Goal: Information Seeking & Learning: Learn about a topic

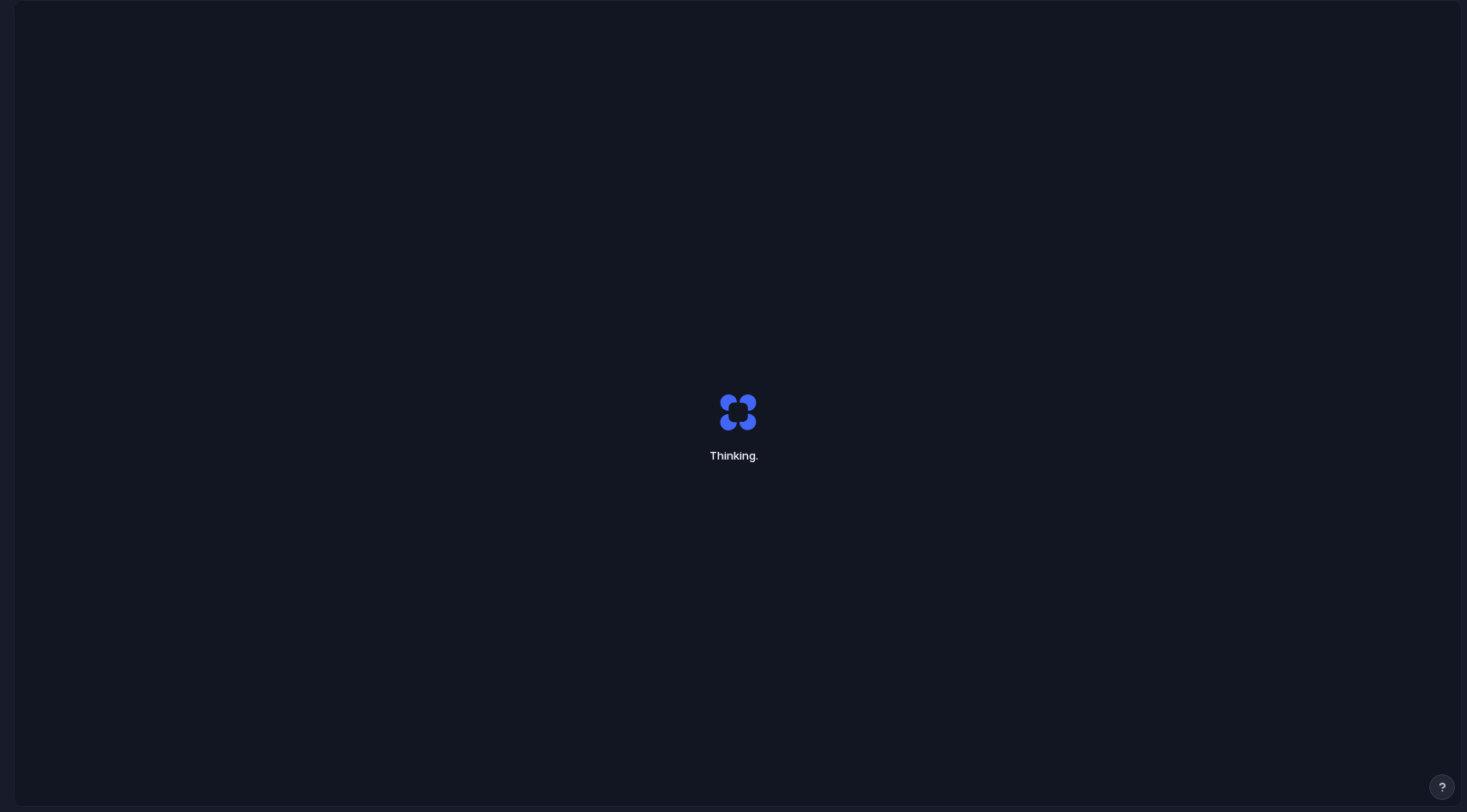
click at [73, 56] on div "Thinking ." at bounding box center [738, 427] width 1447 height 853
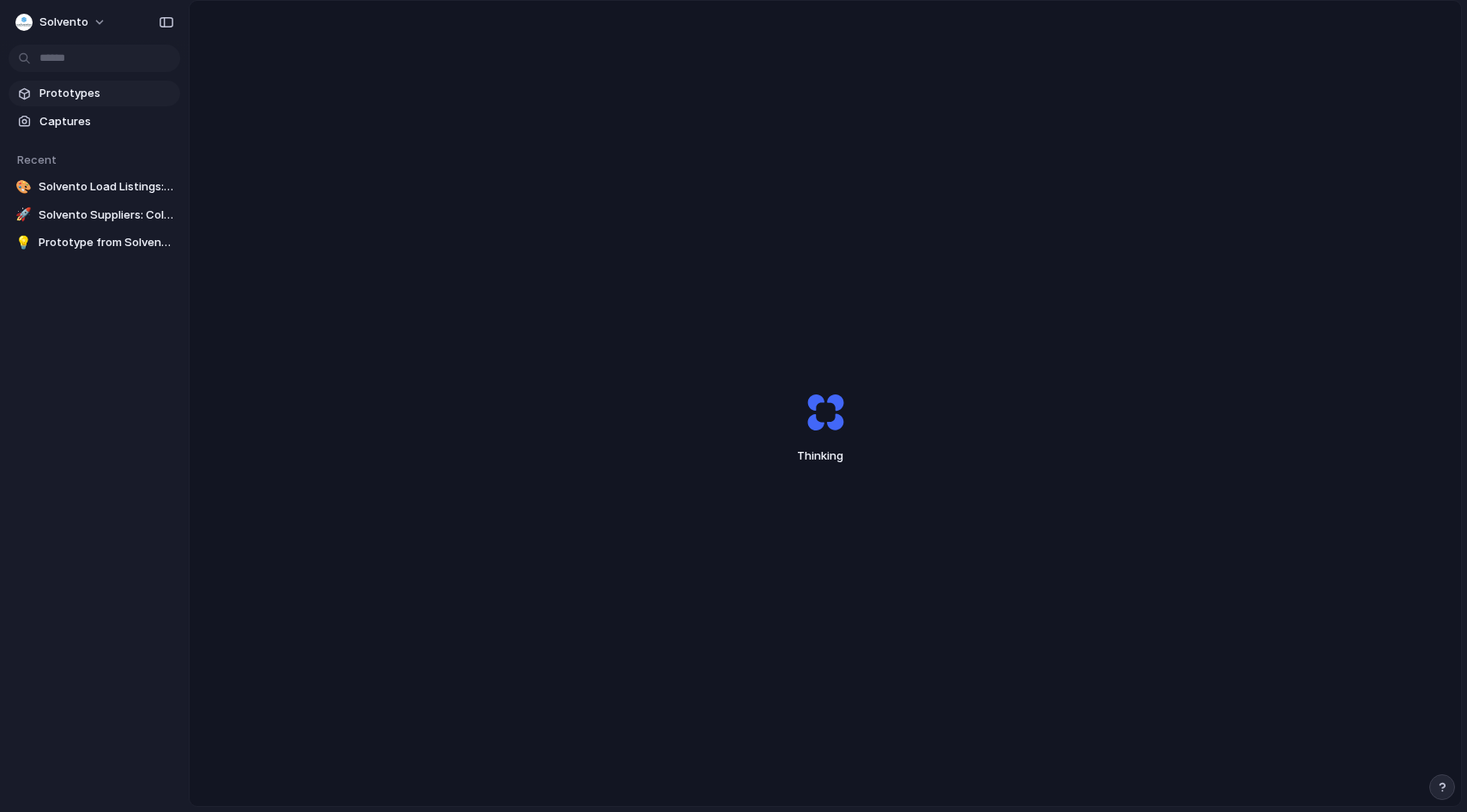
click at [77, 96] on span "Prototypes" at bounding box center [106, 94] width 134 height 17
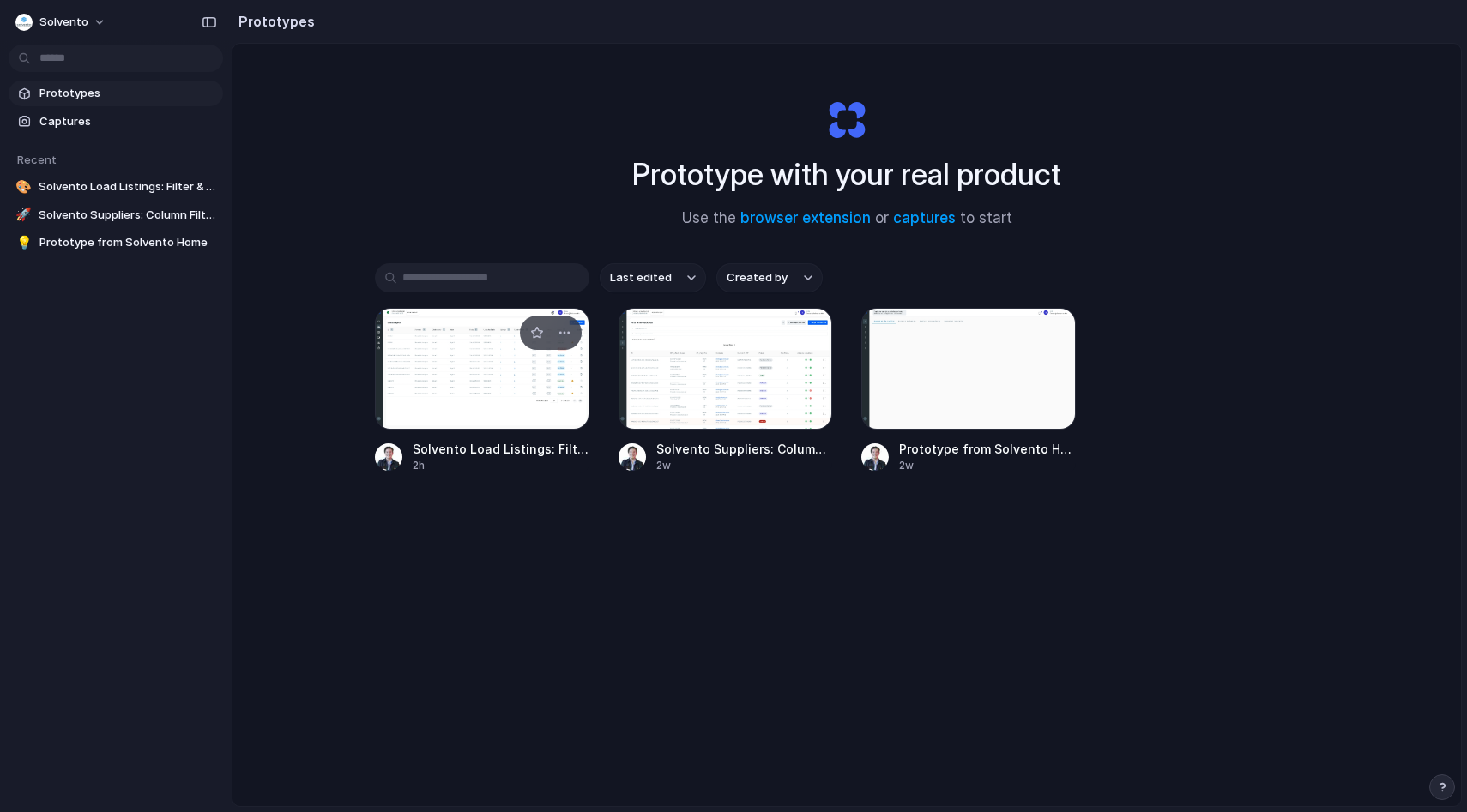
click at [490, 388] on div at bounding box center [482, 368] width 214 height 121
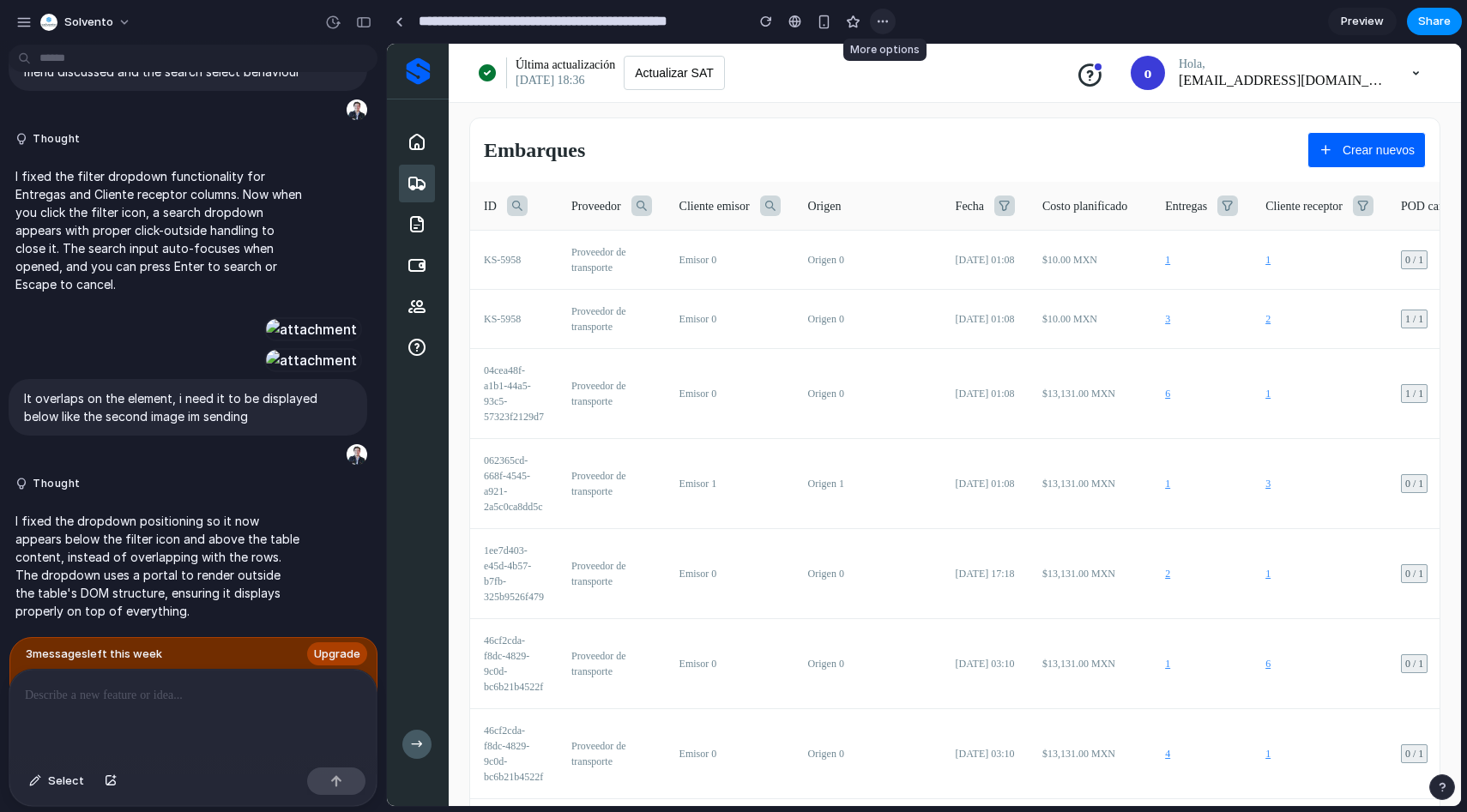
click at [878, 23] on div "button" at bounding box center [883, 21] width 13 height 13
click at [878, 23] on div "Duplicate Delete" at bounding box center [733, 406] width 1467 height 812
click at [1434, 24] on span "Share" at bounding box center [1435, 21] width 32 height 17
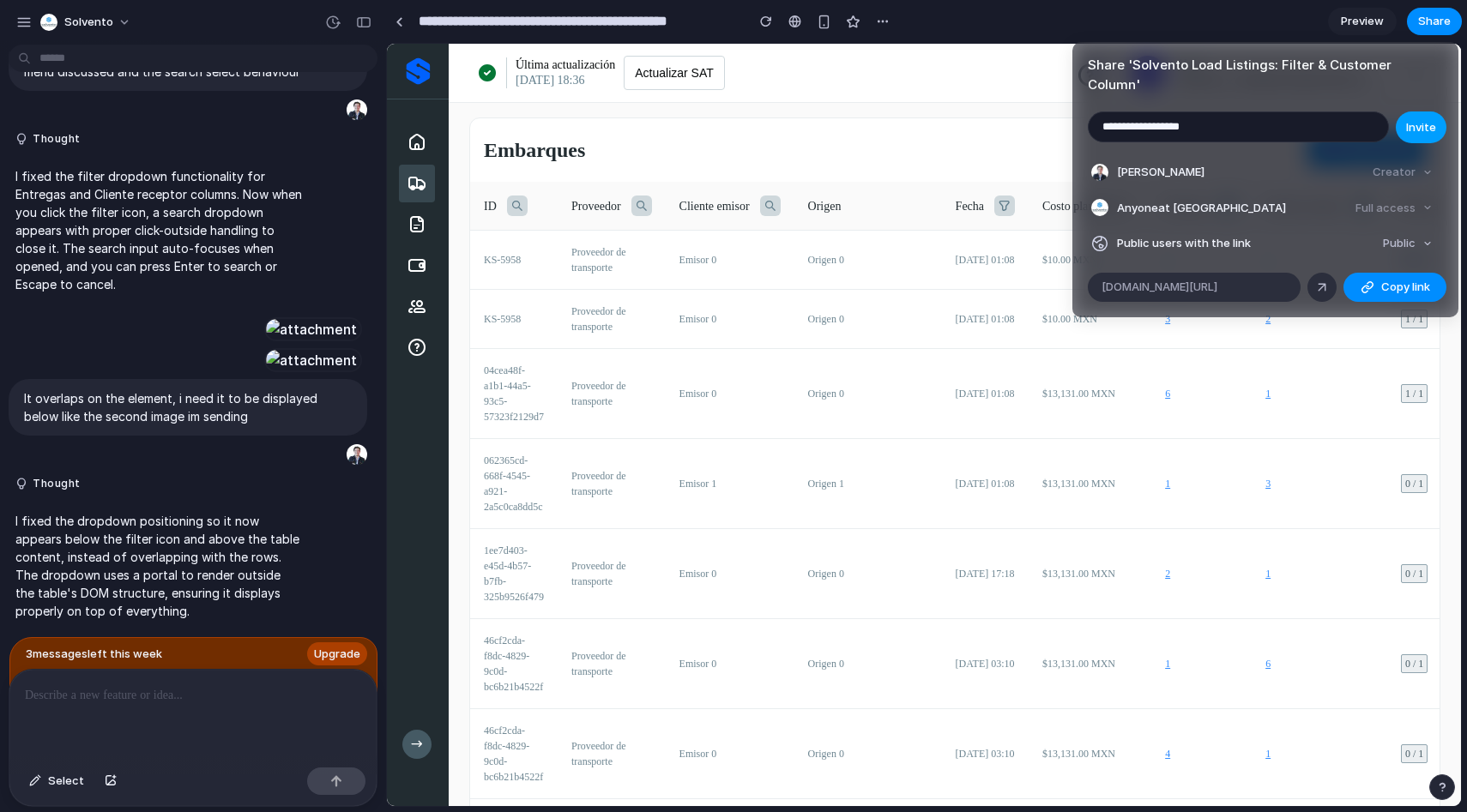
type input "**********"
click at [1421, 119] on span "Invite" at bounding box center [1421, 128] width 30 height 17
click at [1388, 279] on span "Copy link" at bounding box center [1406, 288] width 49 height 17
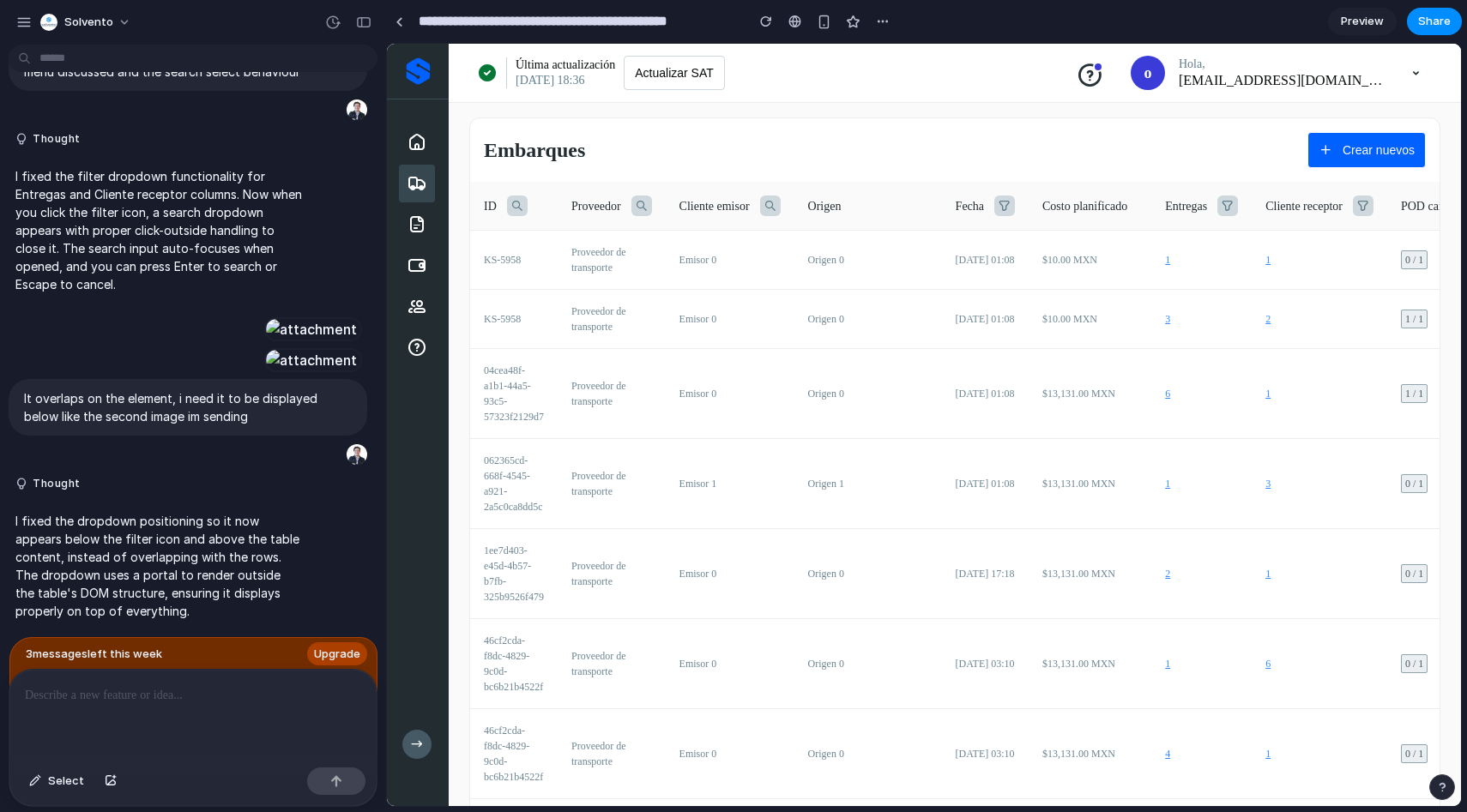
click at [794, 130] on div "Share ' Solvento Load Listings: Filter & Customer Column ' Invite [PERSON_NAME]…" at bounding box center [733, 406] width 1467 height 812
click at [370, 21] on div "button" at bounding box center [364, 22] width 15 height 12
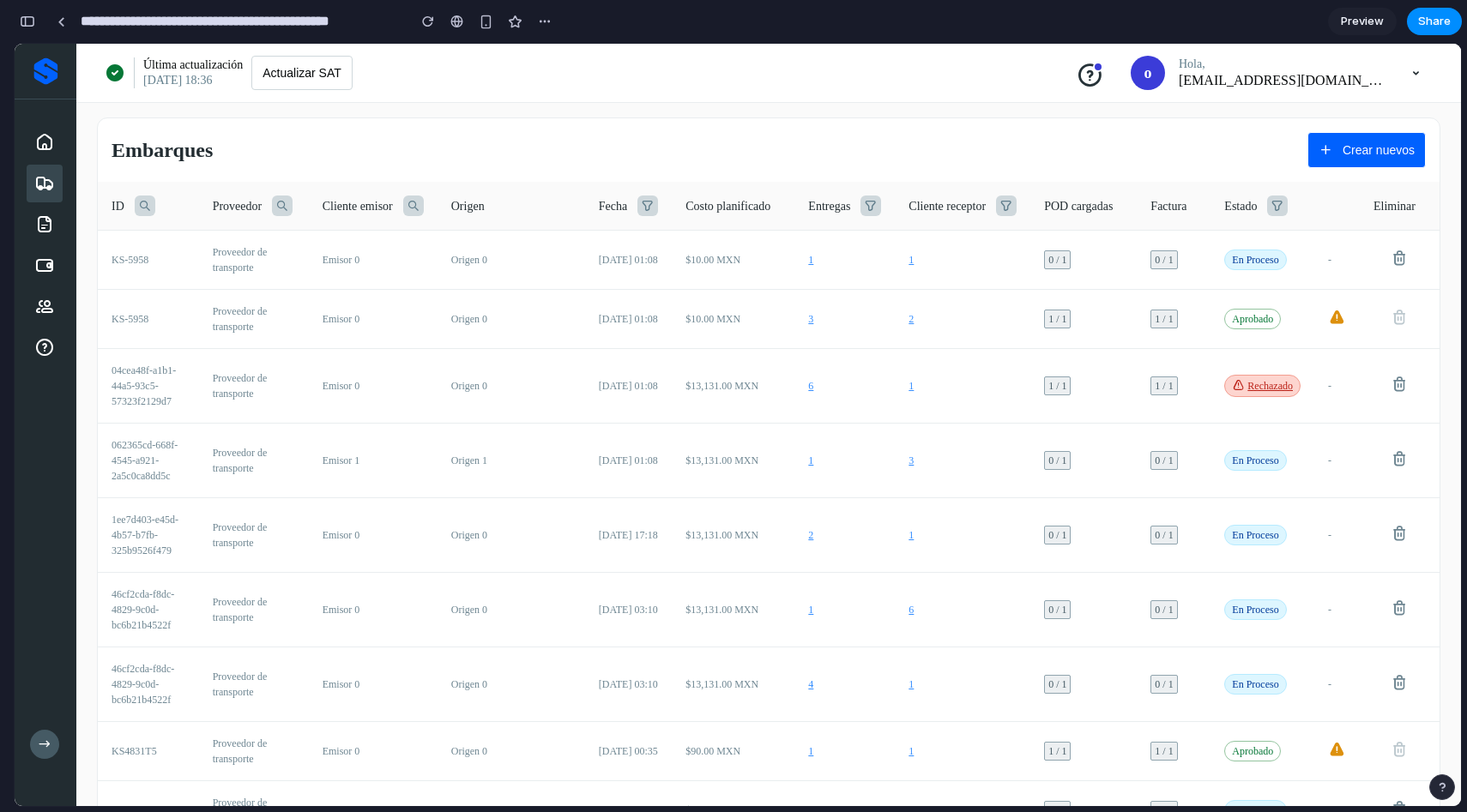
click at [708, 202] on span "Costo planificado" at bounding box center [727, 206] width 85 height 18
click at [861, 207] on icon at bounding box center [872, 206] width 21 height 21
click at [981, 204] on div "Cliente receptor" at bounding box center [962, 206] width 108 height 21
click at [996, 203] on icon at bounding box center [1006, 206] width 21 height 21
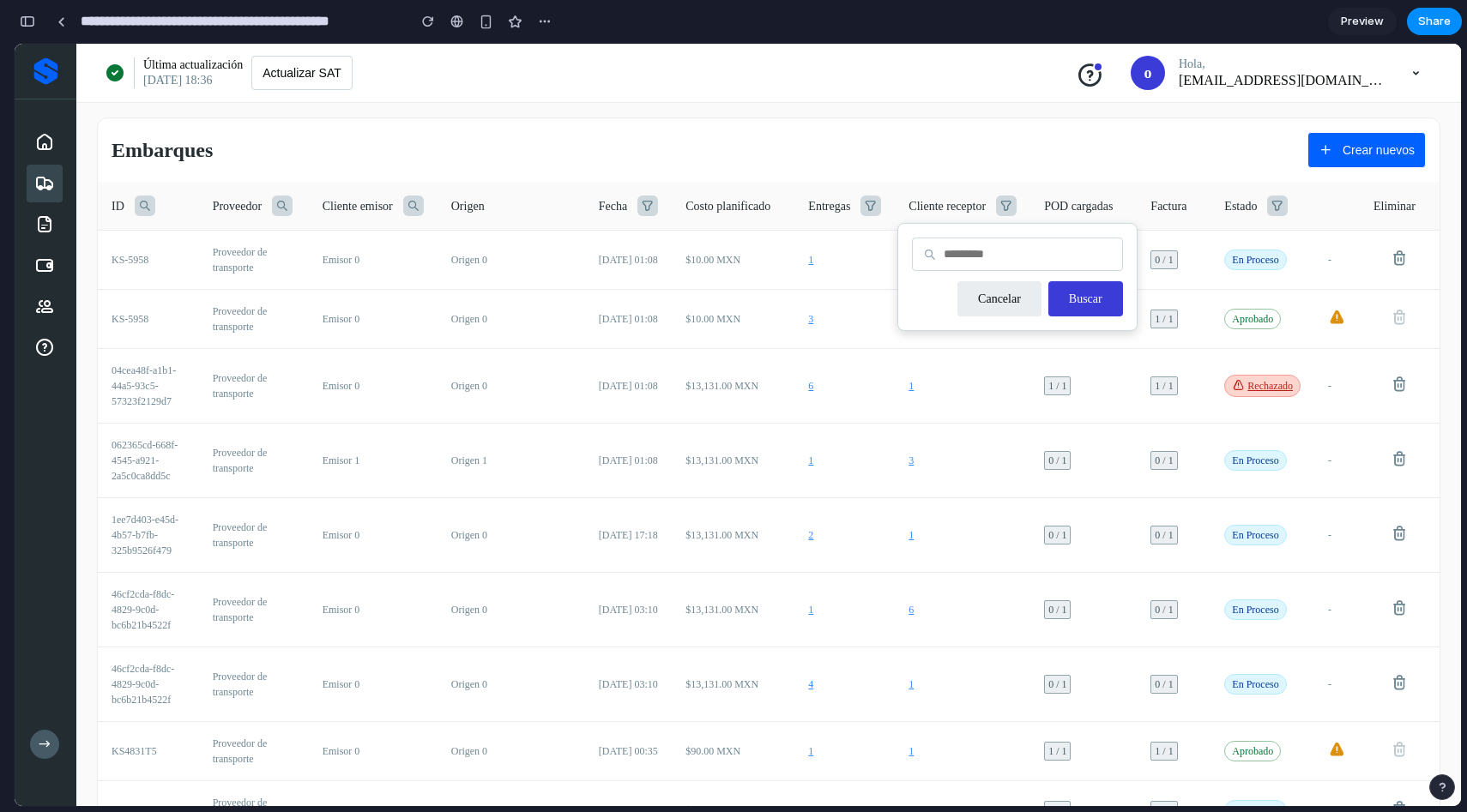
click at [996, 203] on icon at bounding box center [1006, 206] width 21 height 21
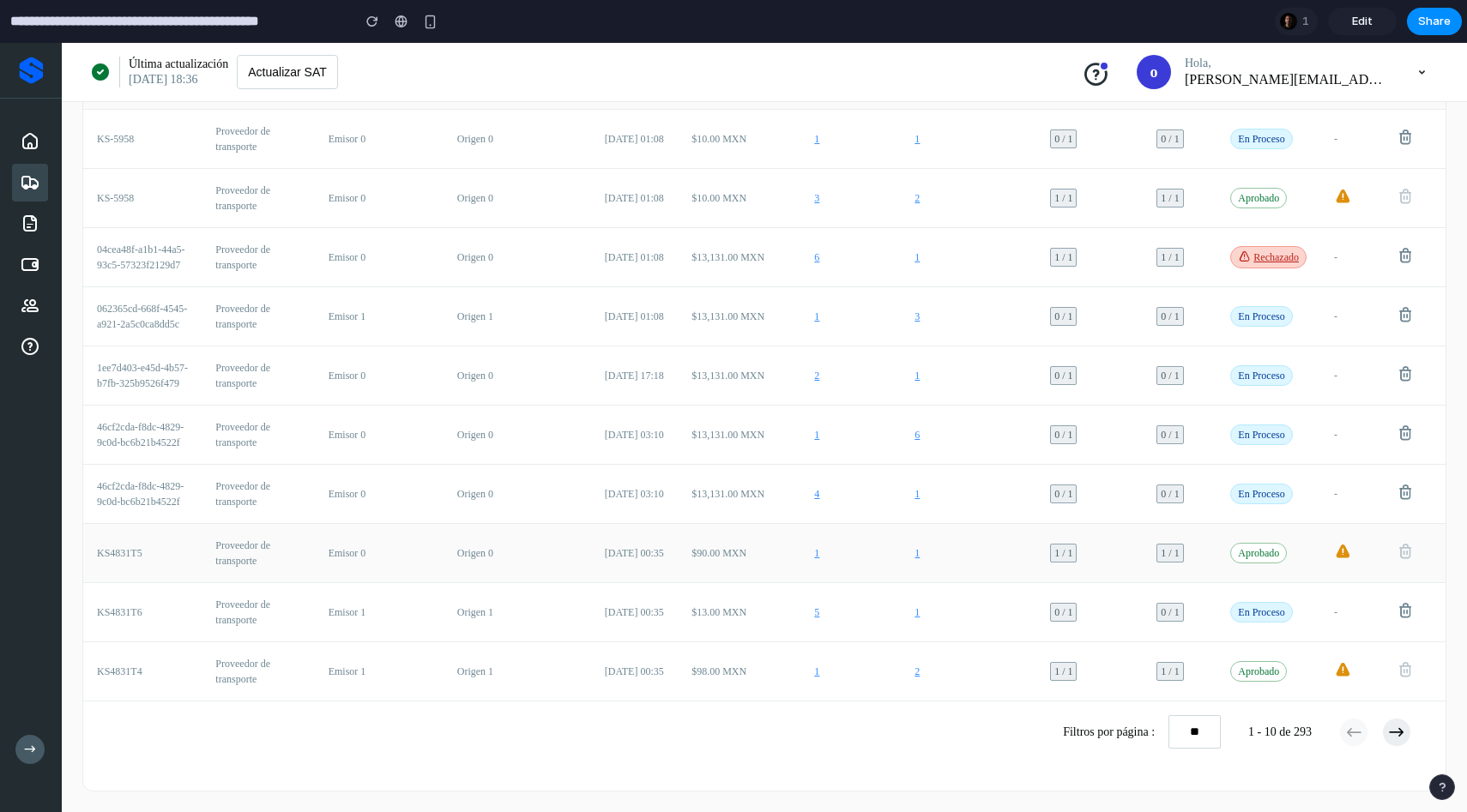
scroll to position [181, 0]
click at [1373, 733] on div "Filtros por página : ** ** ** 1 - 10 de 293" at bounding box center [1250, 732] width 376 height 33
click at [1389, 741] on icon at bounding box center [1397, 733] width 17 height 17
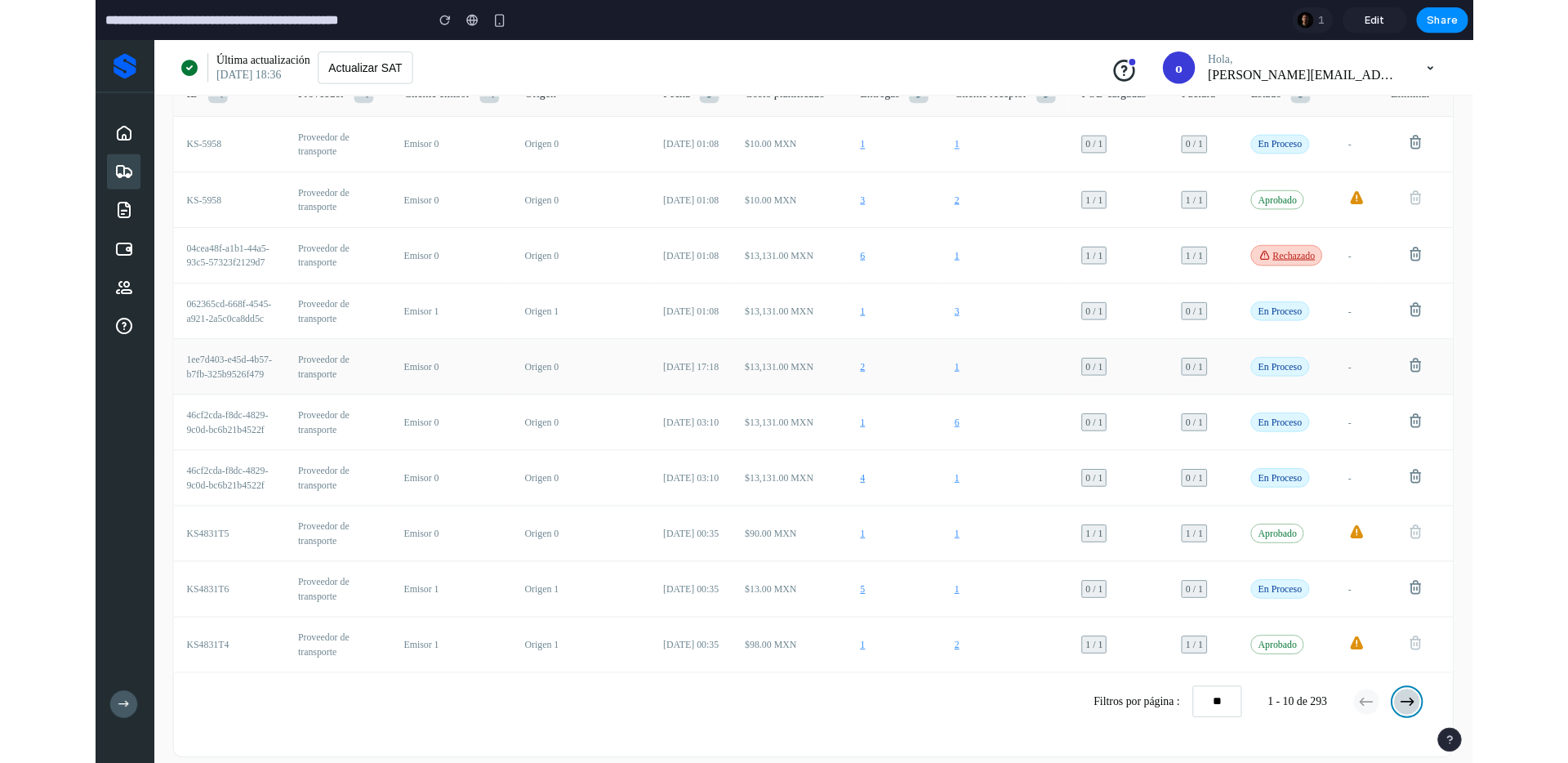
scroll to position [0, 0]
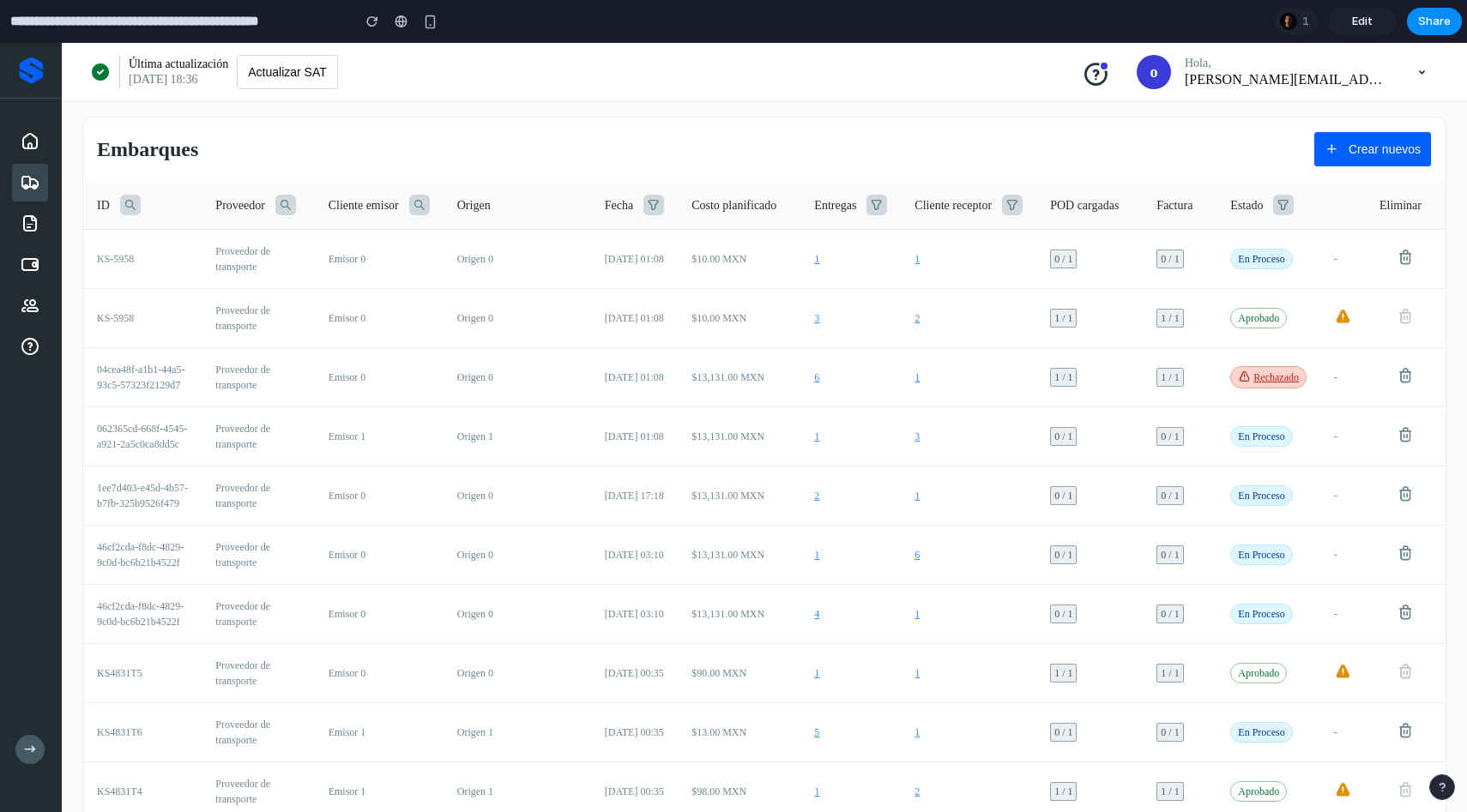
click at [982, 167] on div "Embarques Crear nuevos ID Proveedor Cliente emisor Origen Fecha Costo planifica…" at bounding box center [765, 514] width 1365 height 795
click at [1003, 203] on icon at bounding box center [1013, 205] width 21 height 21
click at [1003, 203] on icon at bounding box center [1013, 205] width 21 height 21
click at [878, 203] on th "Entregas" at bounding box center [851, 204] width 100 height 49
click at [874, 205] on icon at bounding box center [877, 205] width 21 height 21
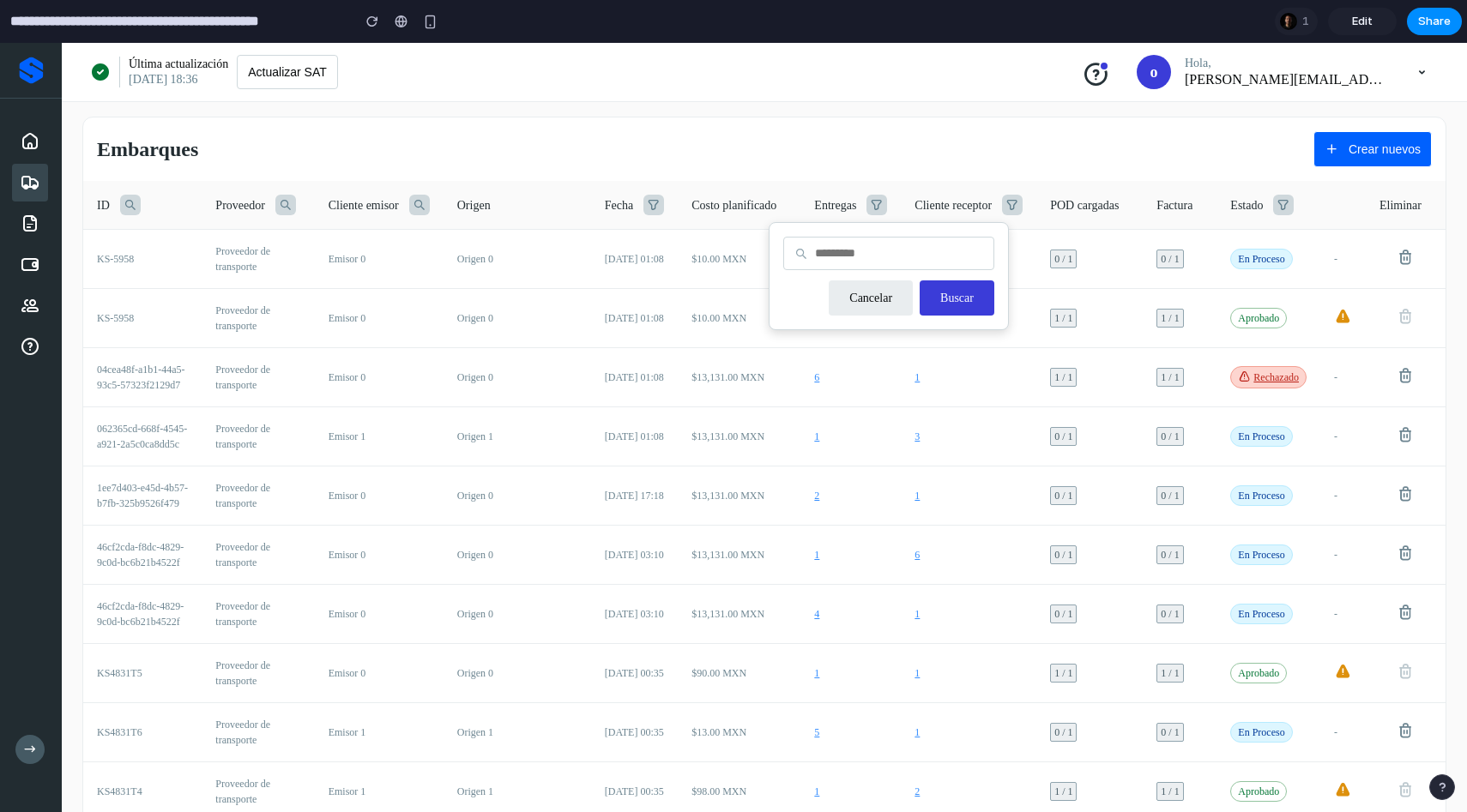
click at [874, 205] on icon at bounding box center [877, 205] width 21 height 21
click at [933, 156] on div "Embarques Crear nuevos" at bounding box center [765, 142] width 1363 height 50
click at [1290, 20] on div at bounding box center [1289, 21] width 17 height 17
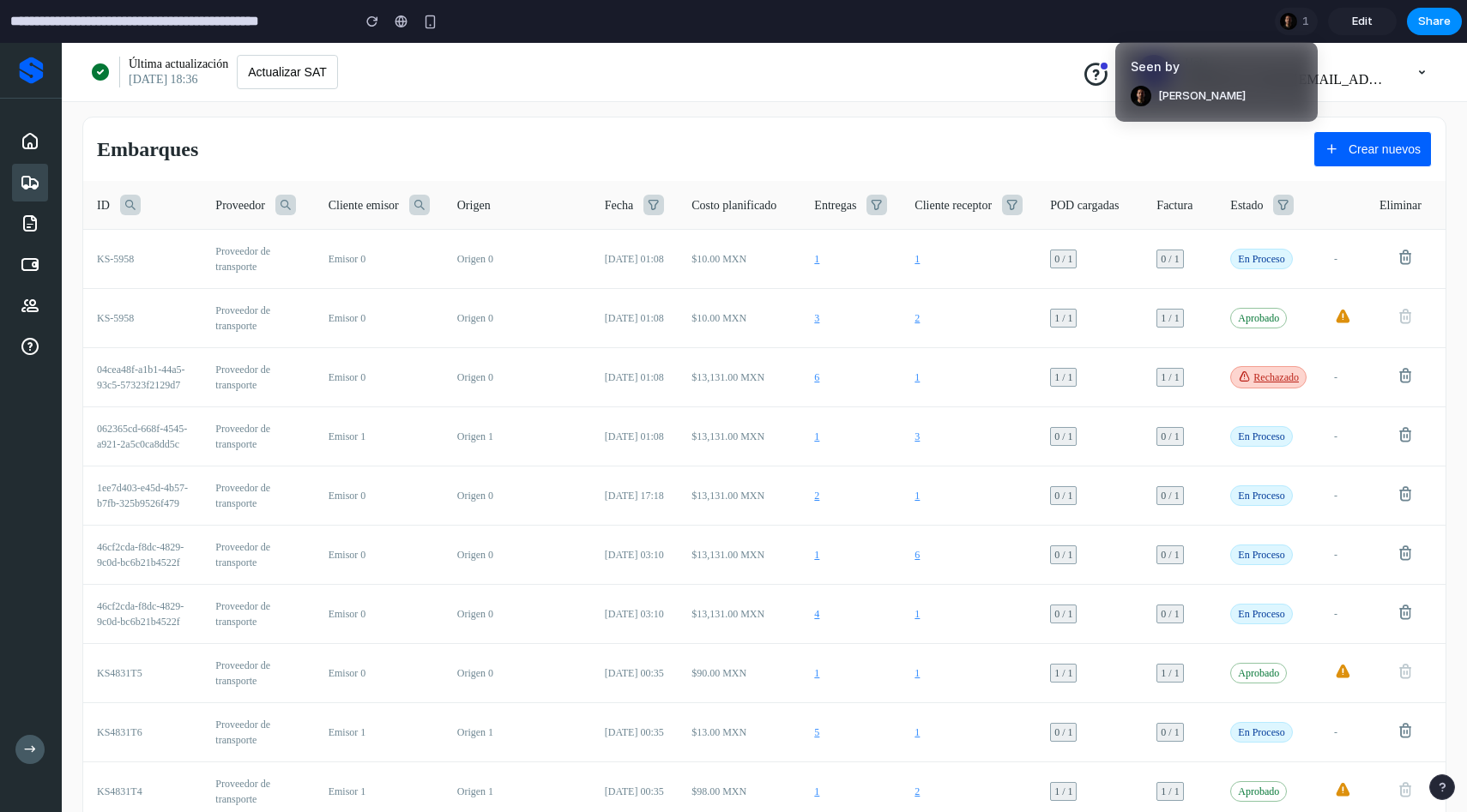
click at [1190, 99] on span "Andy Bolaño" at bounding box center [1202, 96] width 88 height 17
click at [1054, 95] on div "Seen by Andy Bolaño" at bounding box center [733, 406] width 1467 height 812
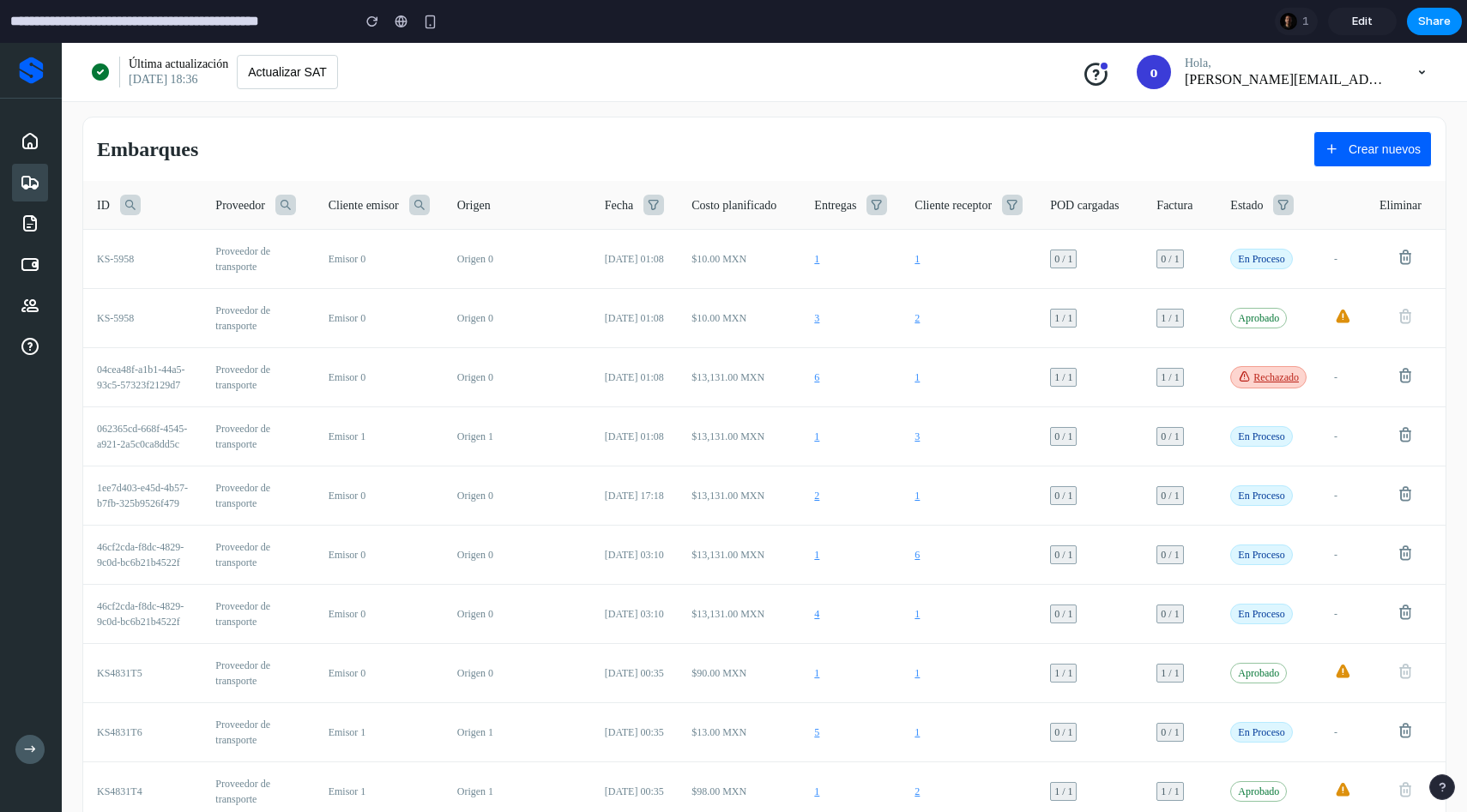
click at [29, 749] on icon at bounding box center [30, 749] width 12 height 12
